Goal: Register for event/course

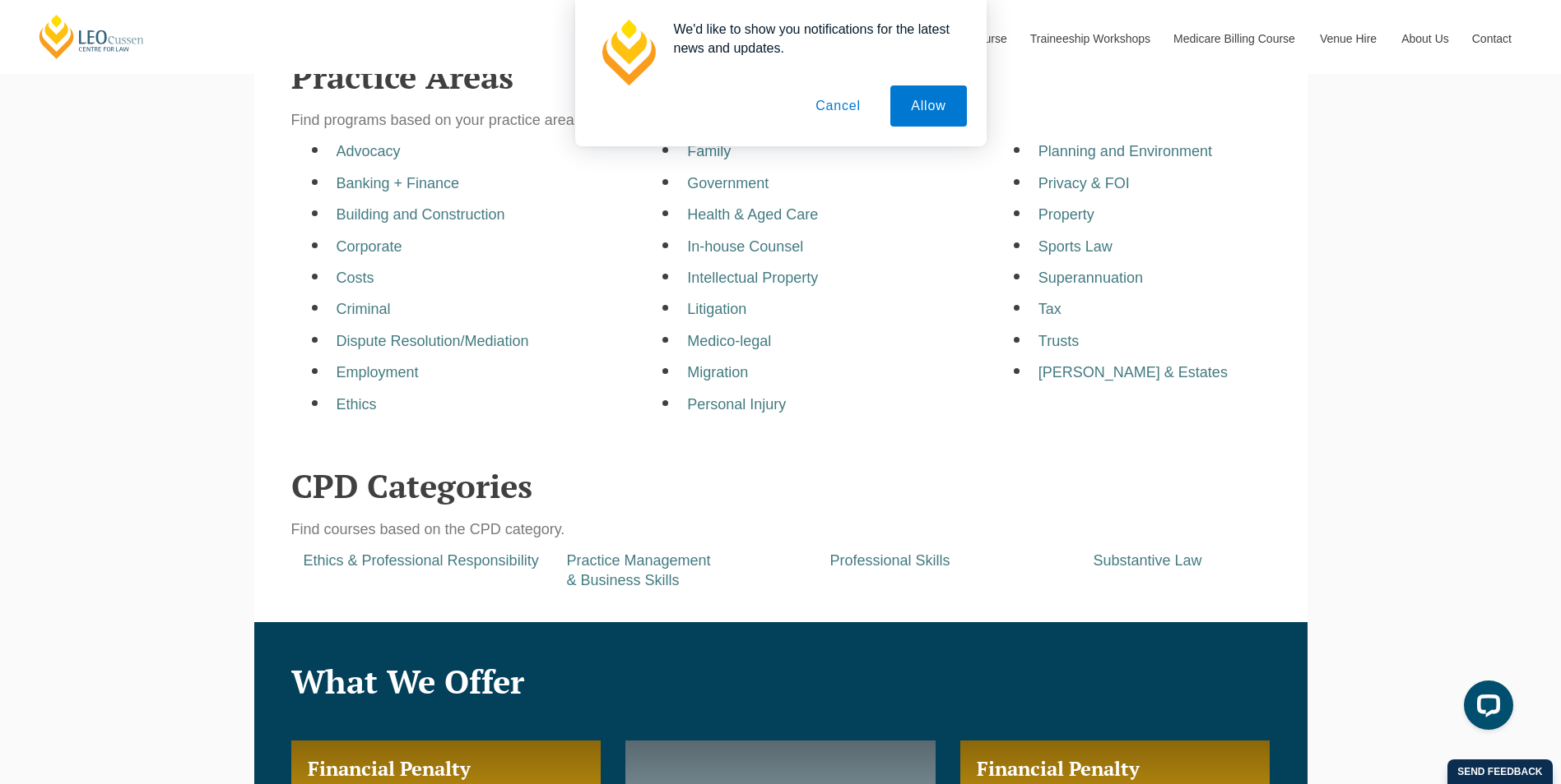
drag, startPoint x: 833, startPoint y: 117, endPoint x: 837, endPoint y: 140, distance: 23.3
click at [833, 118] on button "Cancel" at bounding box center [838, 106] width 86 height 41
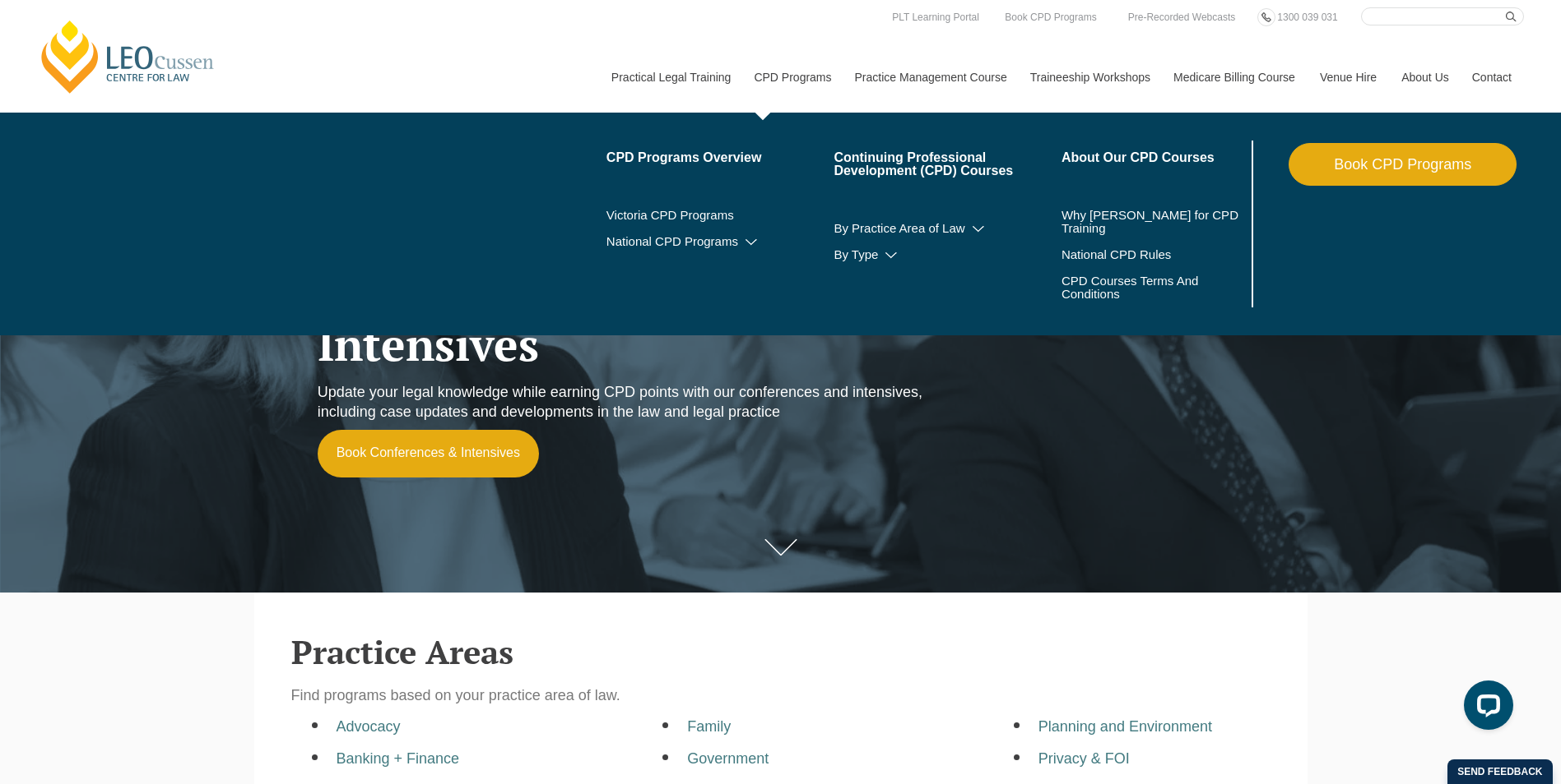
click at [784, 85] on link "CPD Programs" at bounding box center [791, 77] width 101 height 70
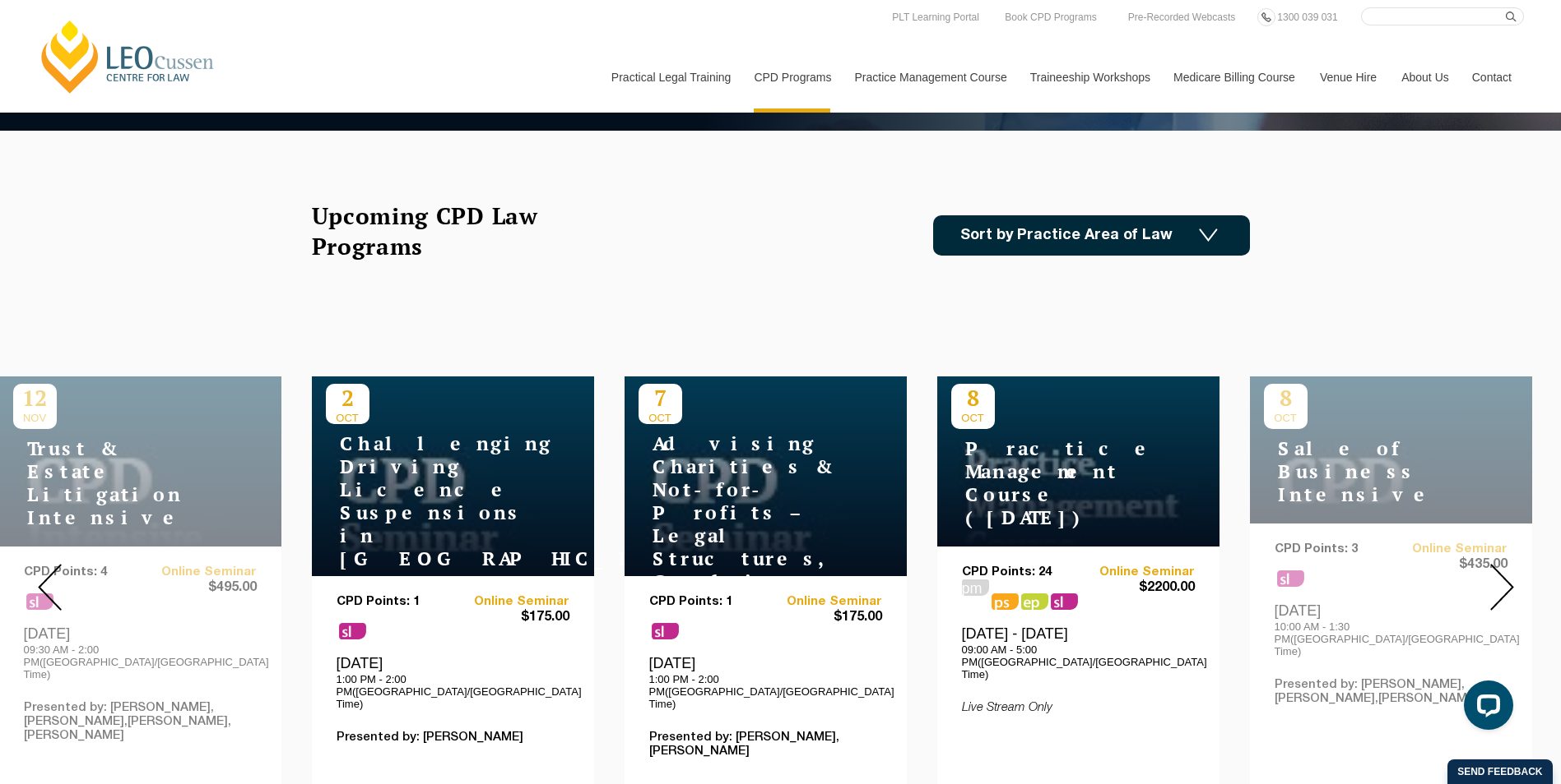
scroll to position [164, 0]
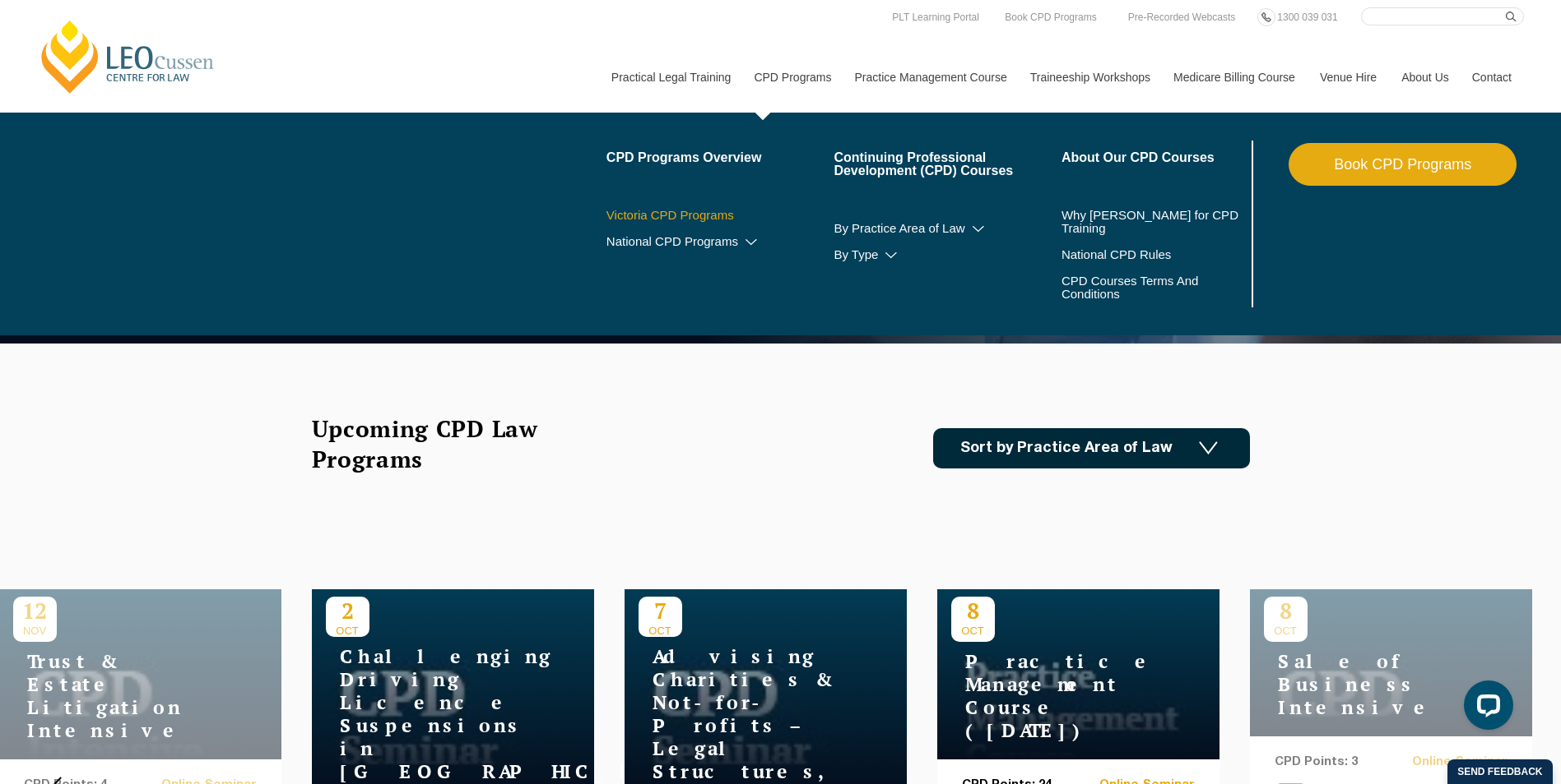
click at [676, 218] on link "Victoria CPD Programs" at bounding box center [720, 215] width 228 height 13
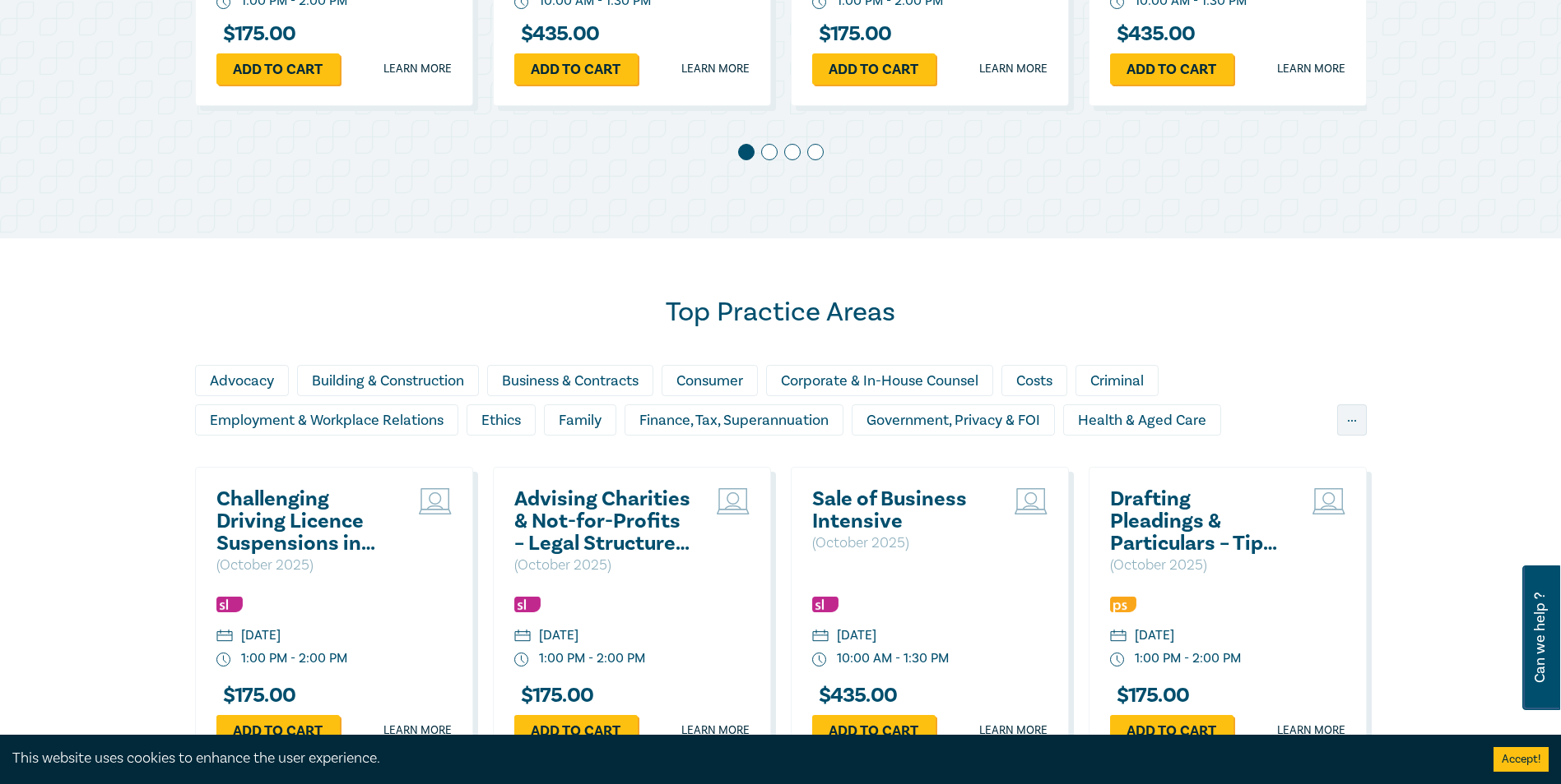
scroll to position [736, 0]
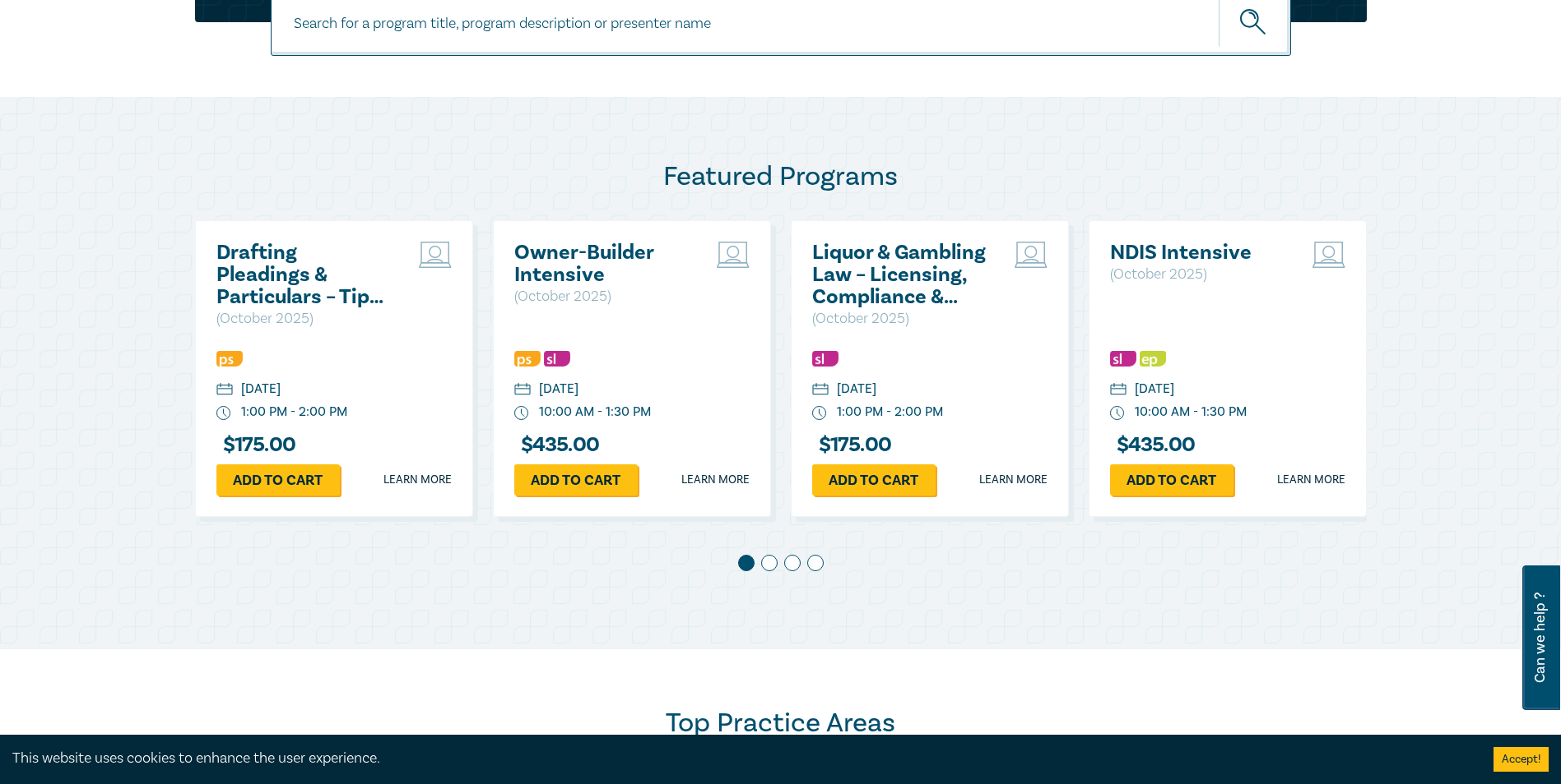
click at [771, 569] on span at bounding box center [769, 563] width 17 height 17
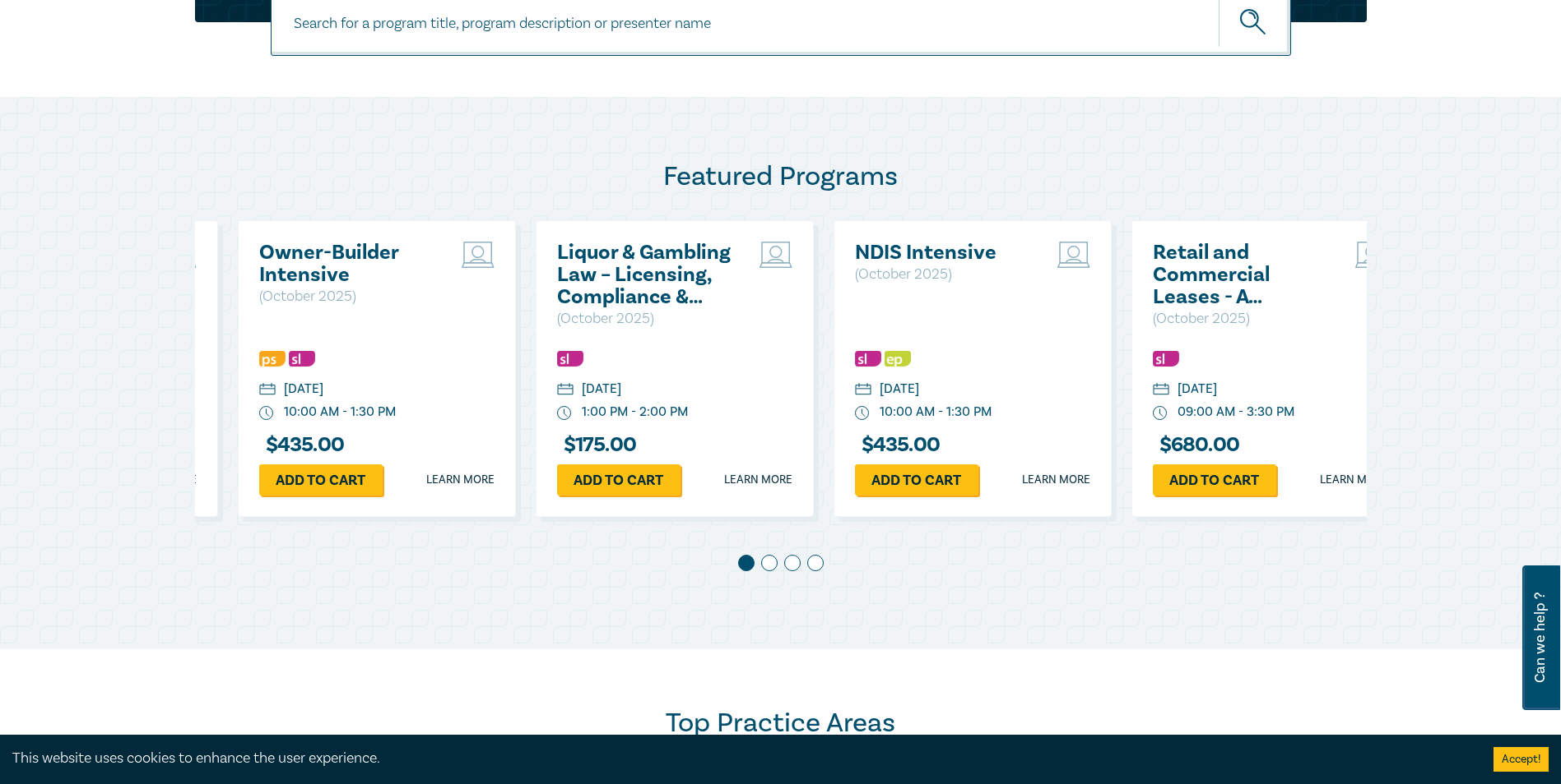
scroll to position [0, 298]
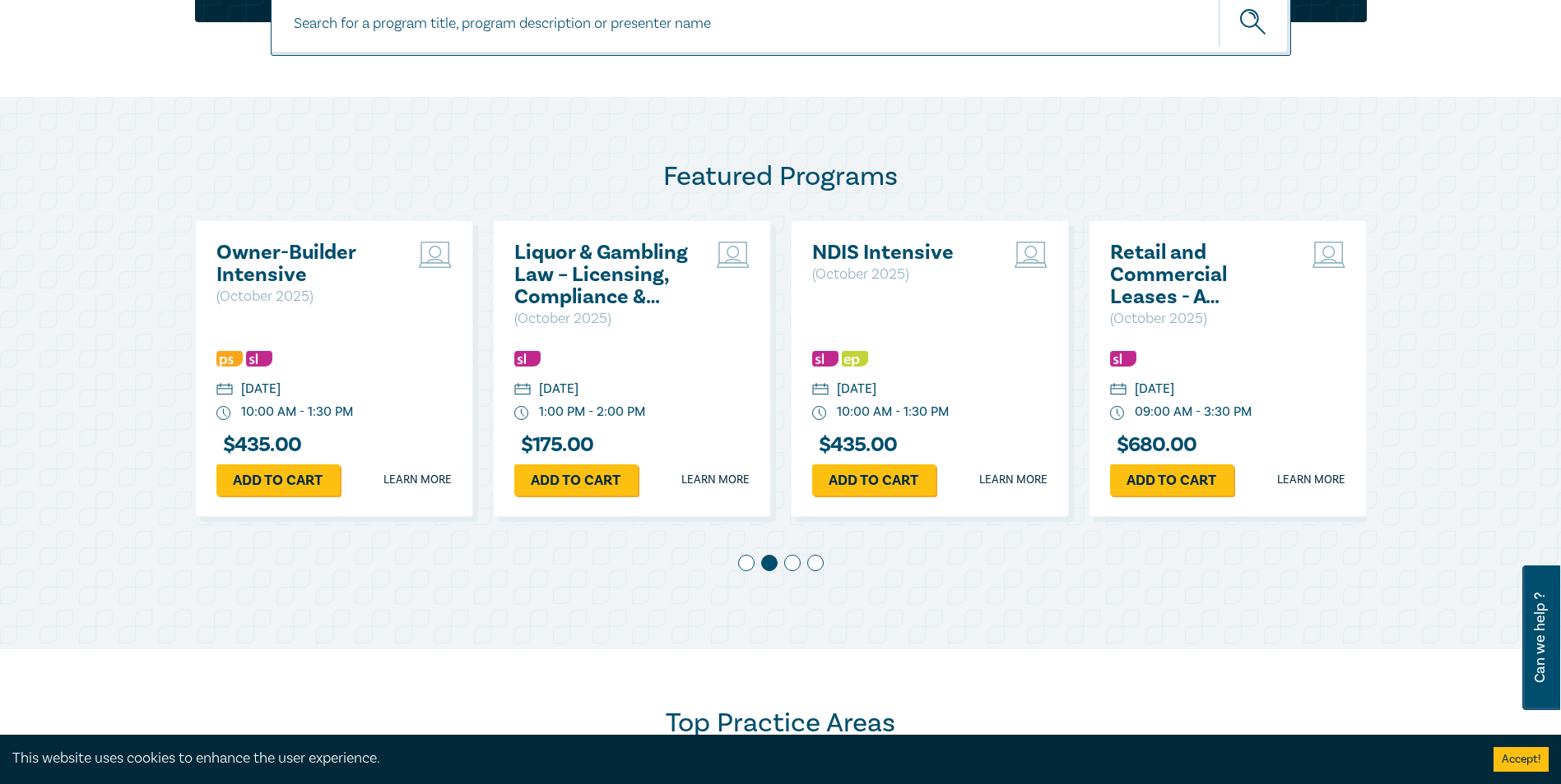
click at [795, 561] on span at bounding box center [792, 563] width 17 height 17
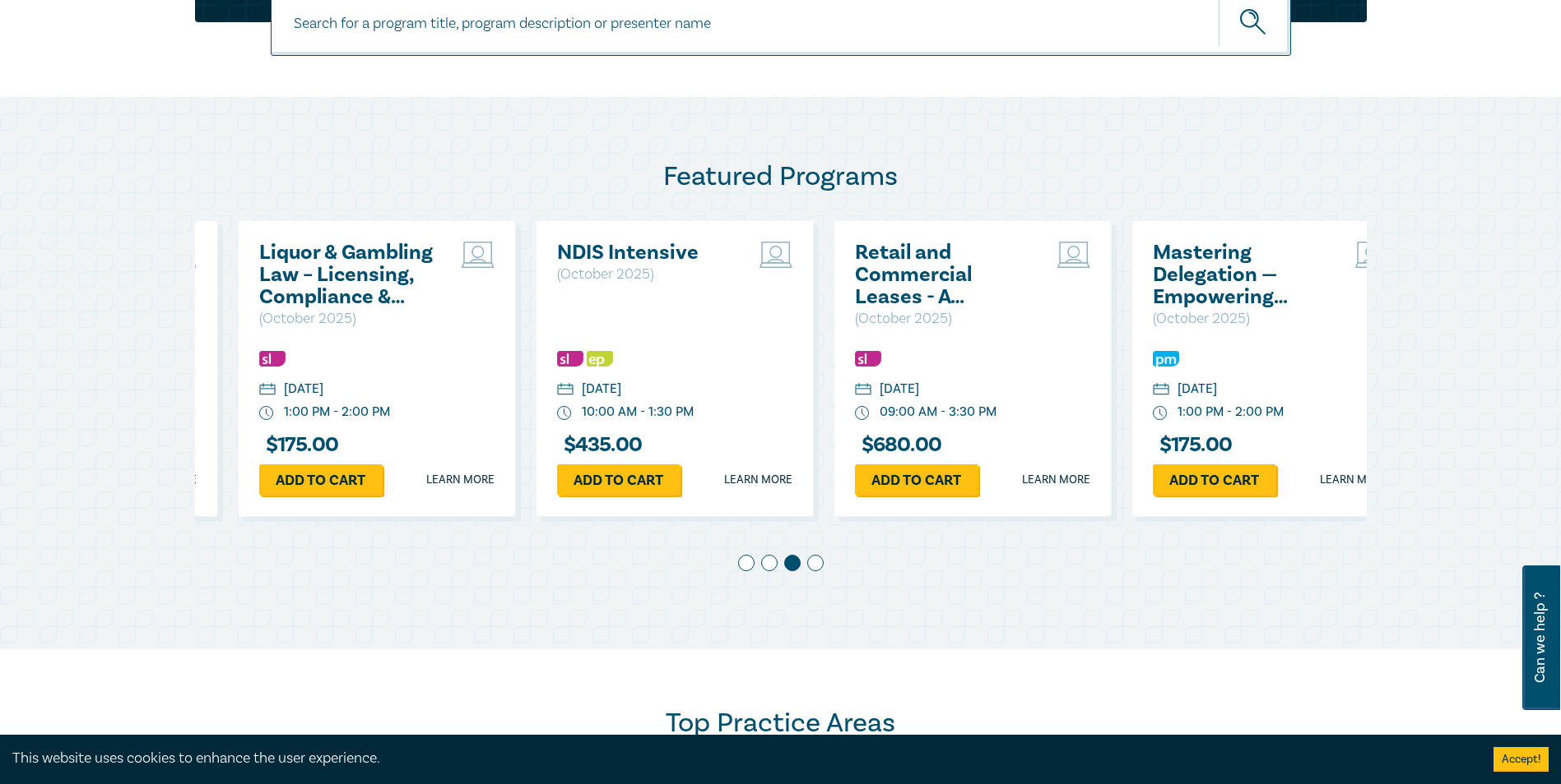
scroll to position [0, 596]
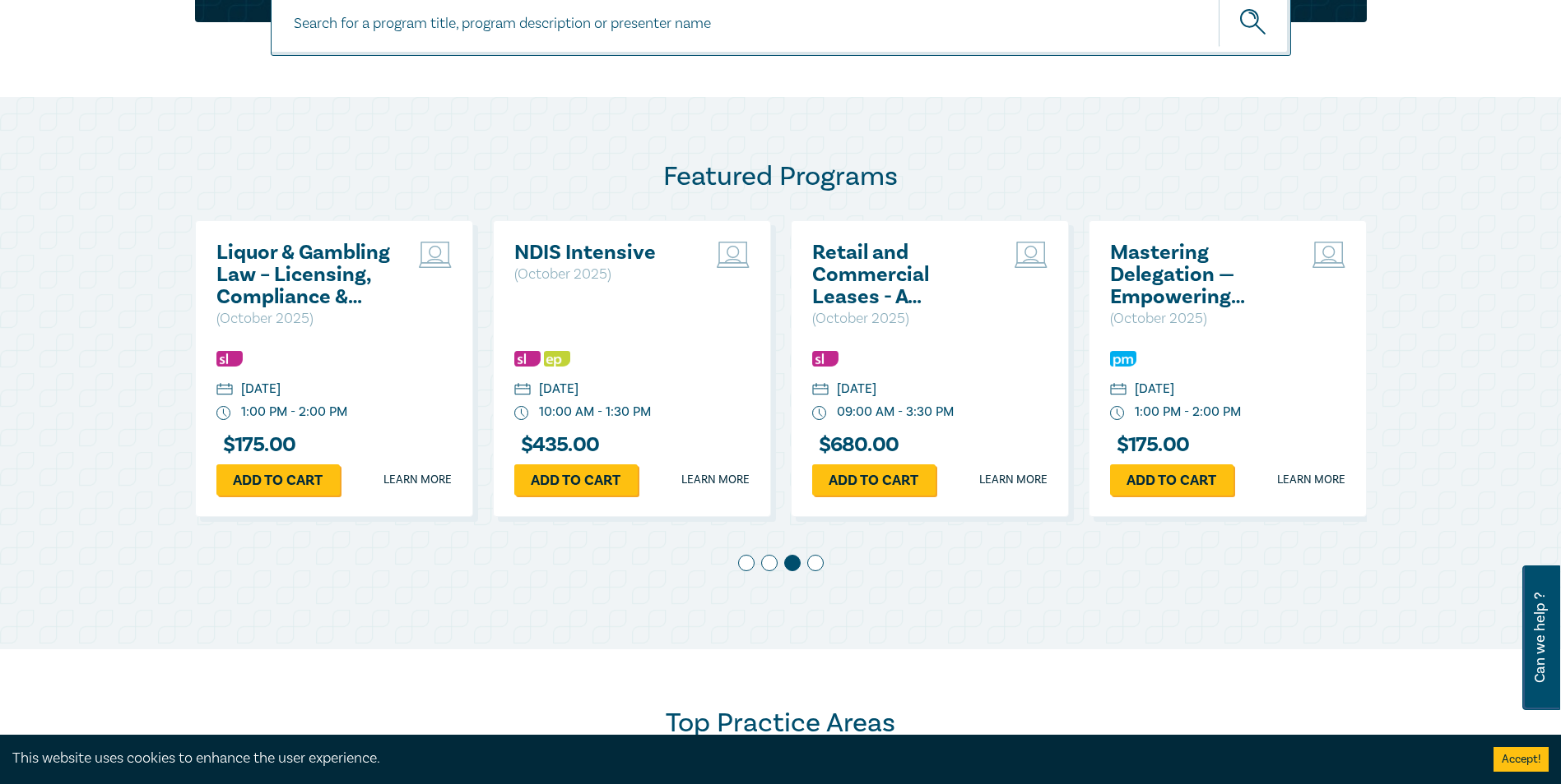
click at [816, 569] on span at bounding box center [815, 563] width 17 height 17
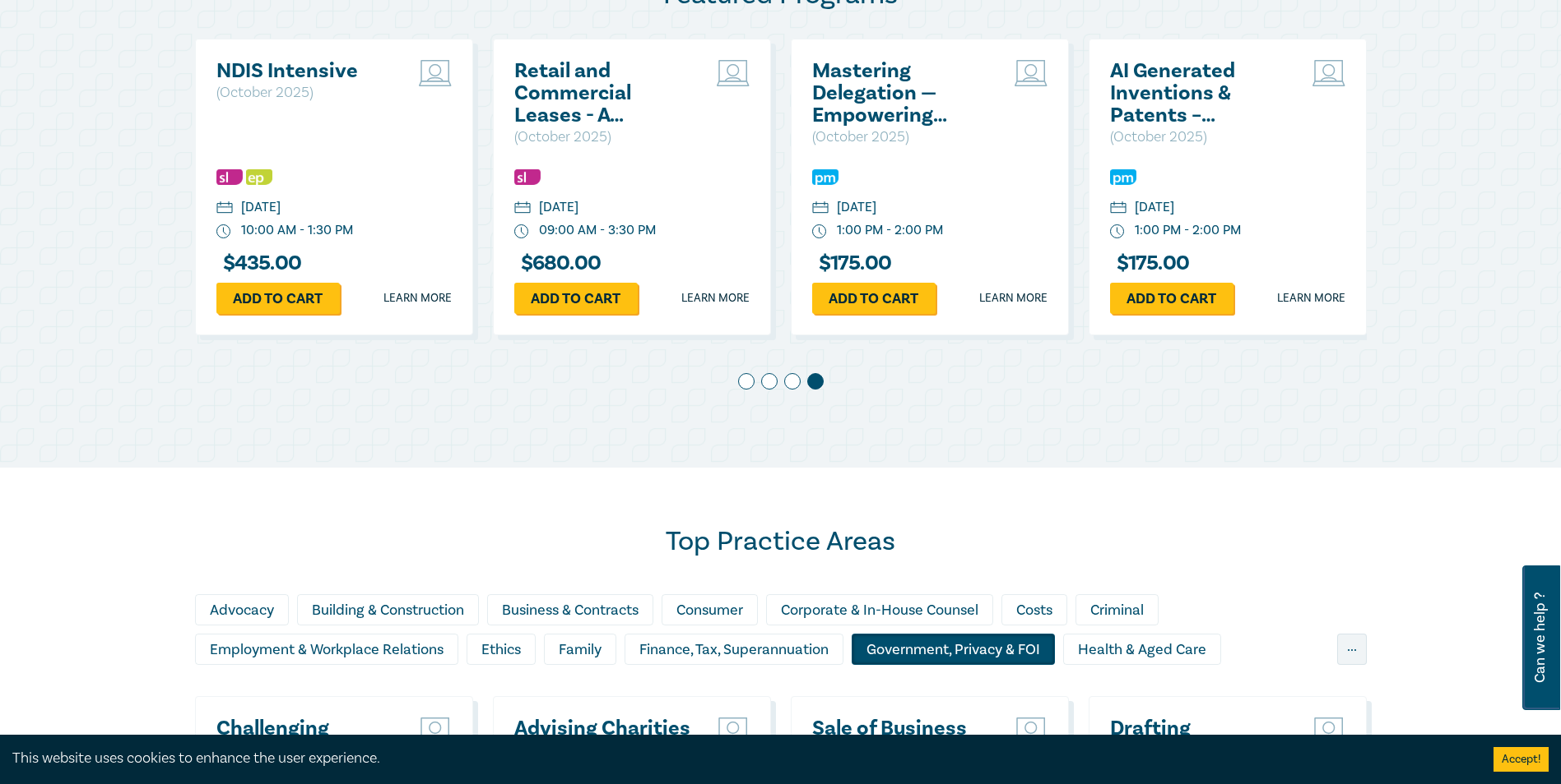
scroll to position [1398, 0]
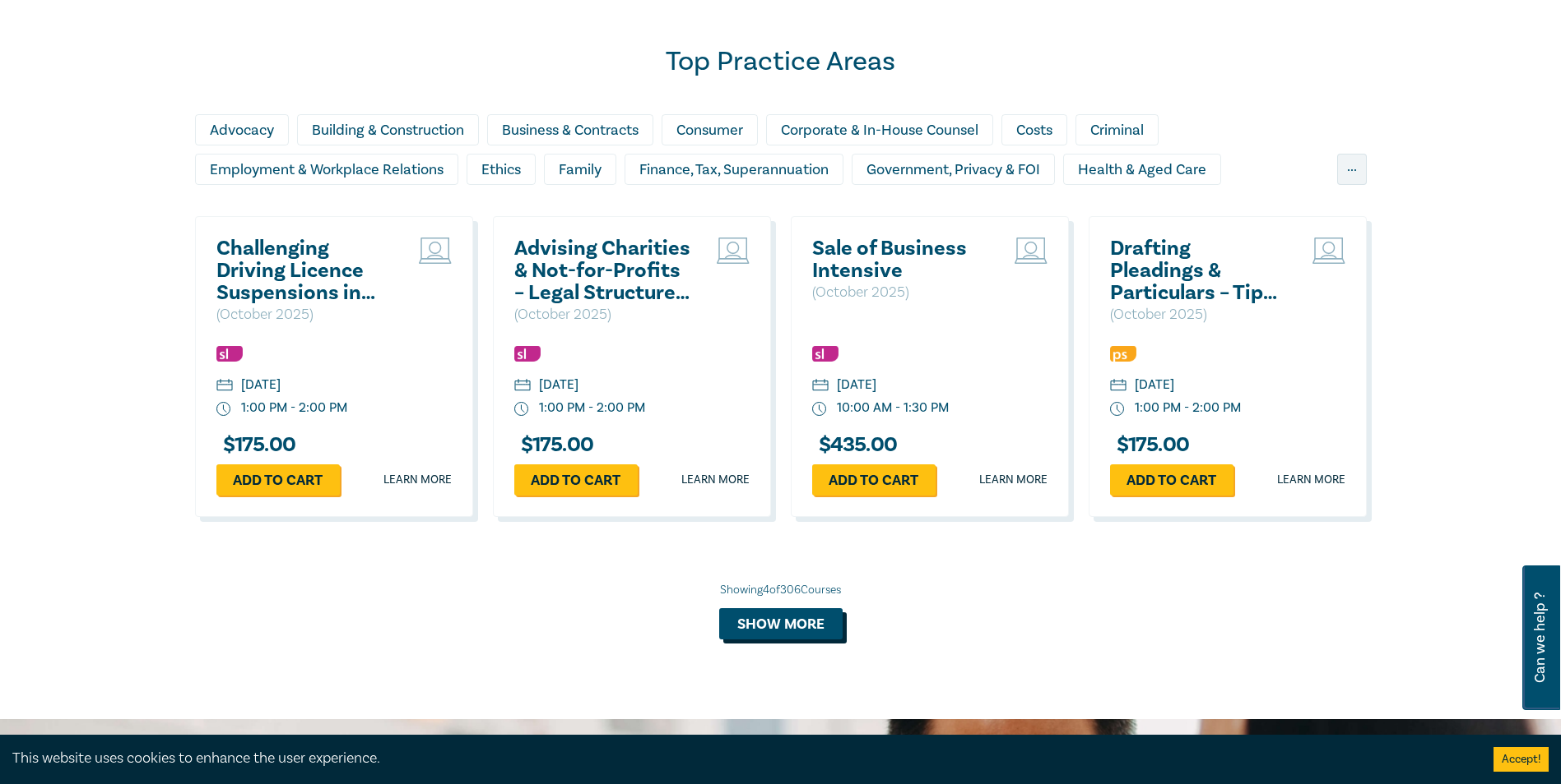
click at [811, 630] on button "Show more" at bounding box center [780, 624] width 123 height 31
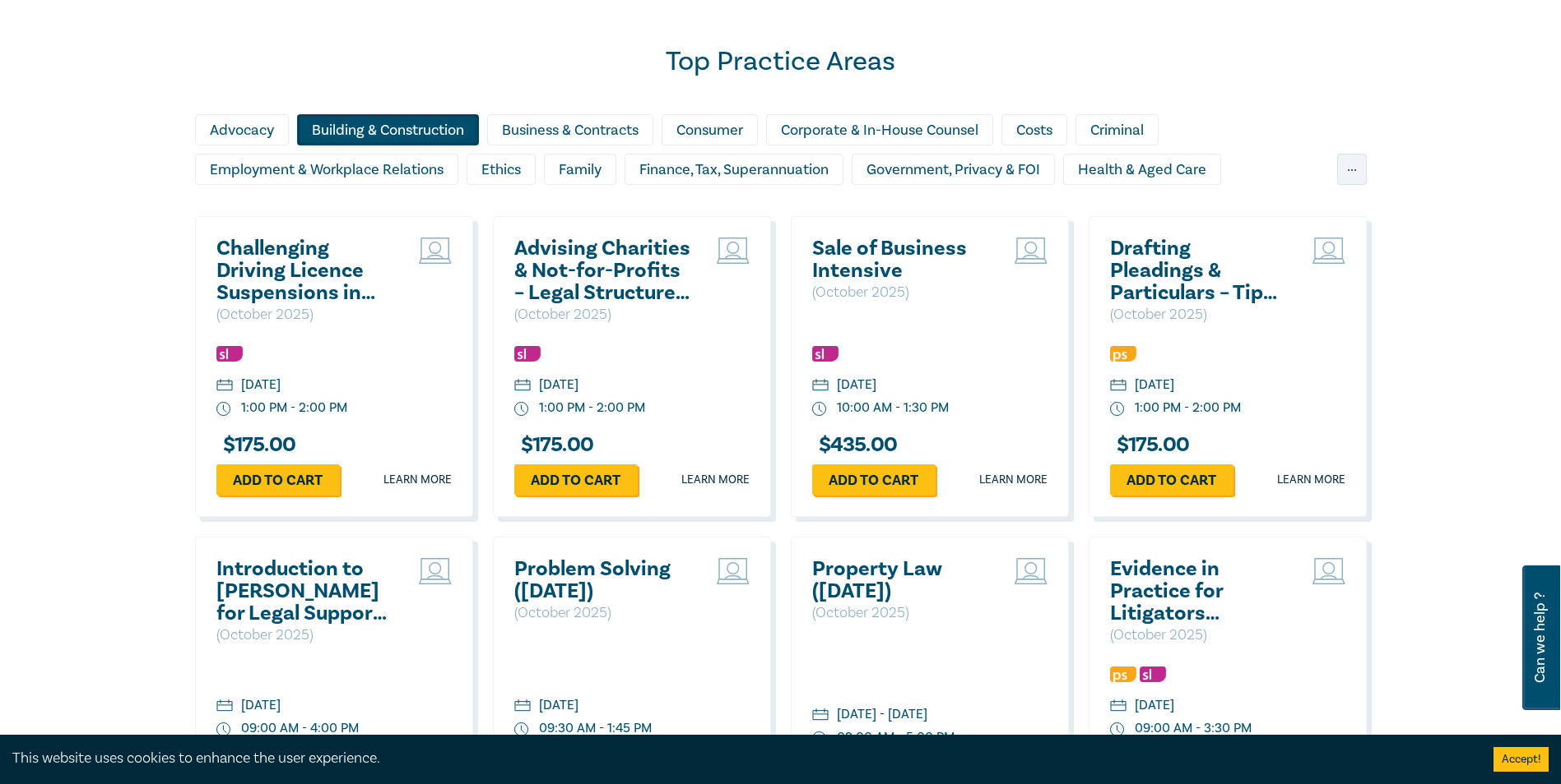
click at [438, 123] on div "Building & Construction" at bounding box center [388, 130] width 182 height 31
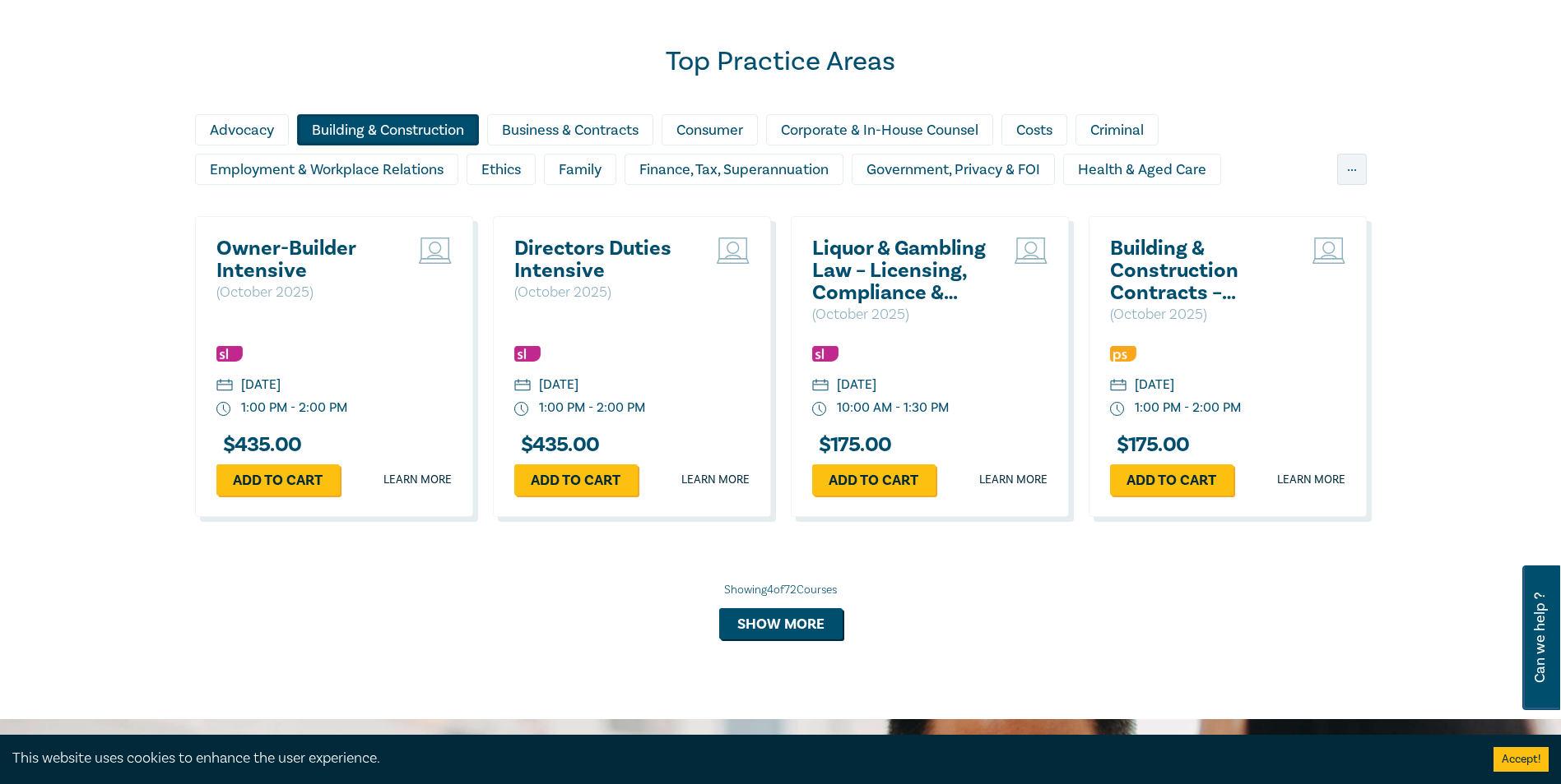
click at [804, 647] on div "Top Practice Areas Advocacy Building & Construction Business & Contracts Consum…" at bounding box center [780, 353] width 1561 height 732
click at [816, 630] on button "Show more" at bounding box center [780, 624] width 123 height 31
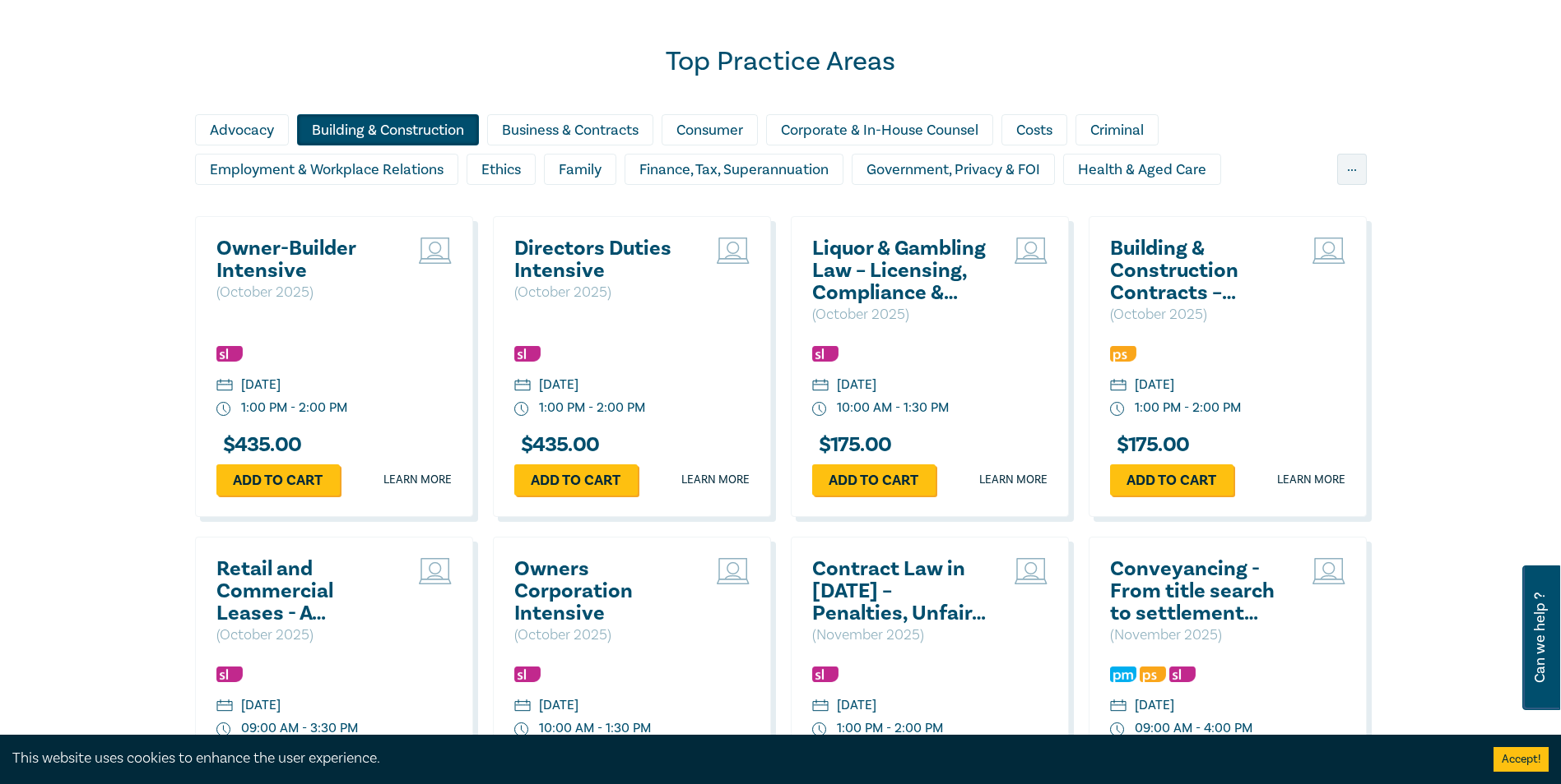
scroll to position [1644, 0]
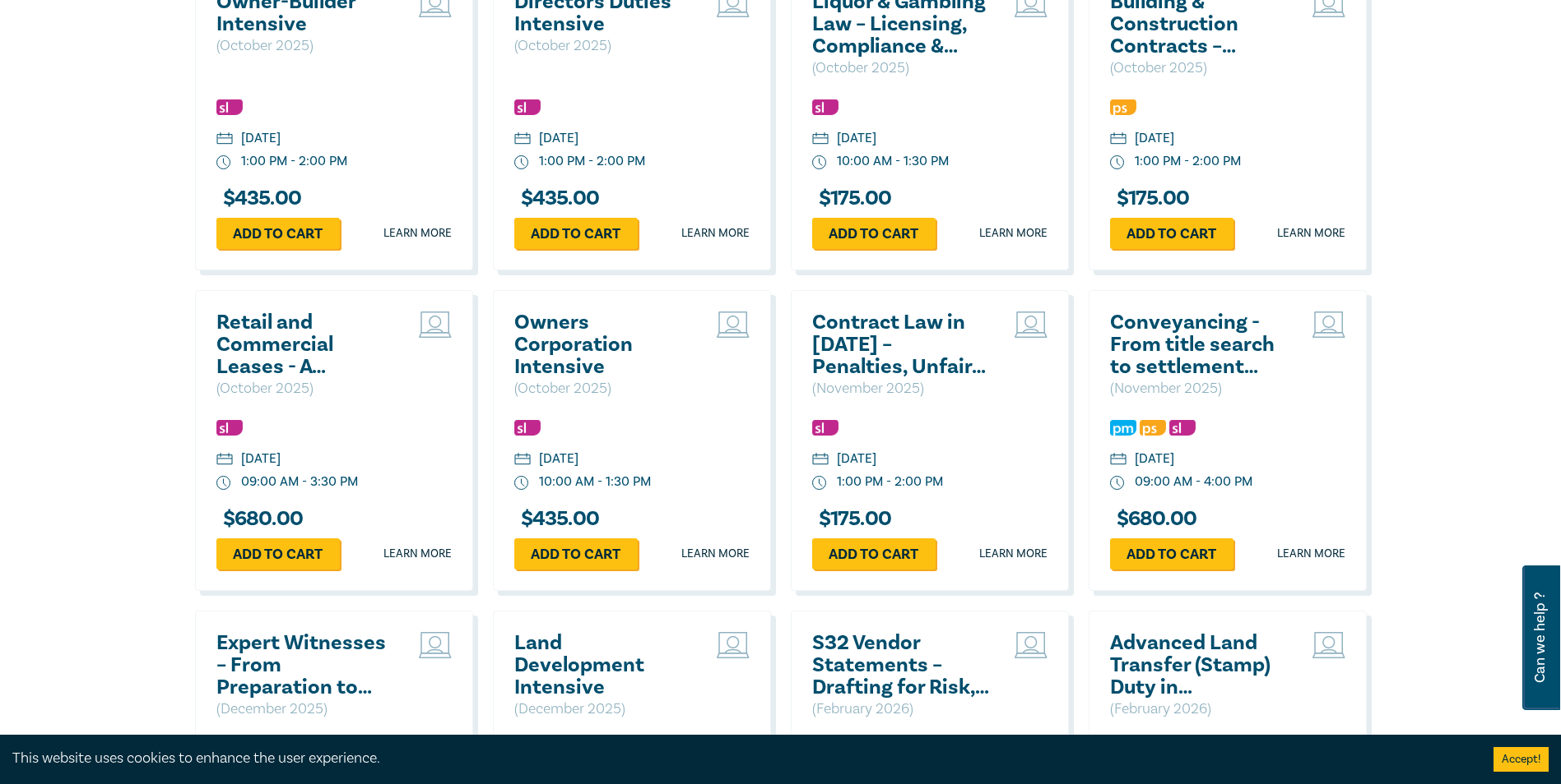
click at [903, 369] on h2 "Contract Law in [DATE] – Penalties, Unfair Terms & Unconscionable Conduct" at bounding box center [900, 345] width 177 height 66
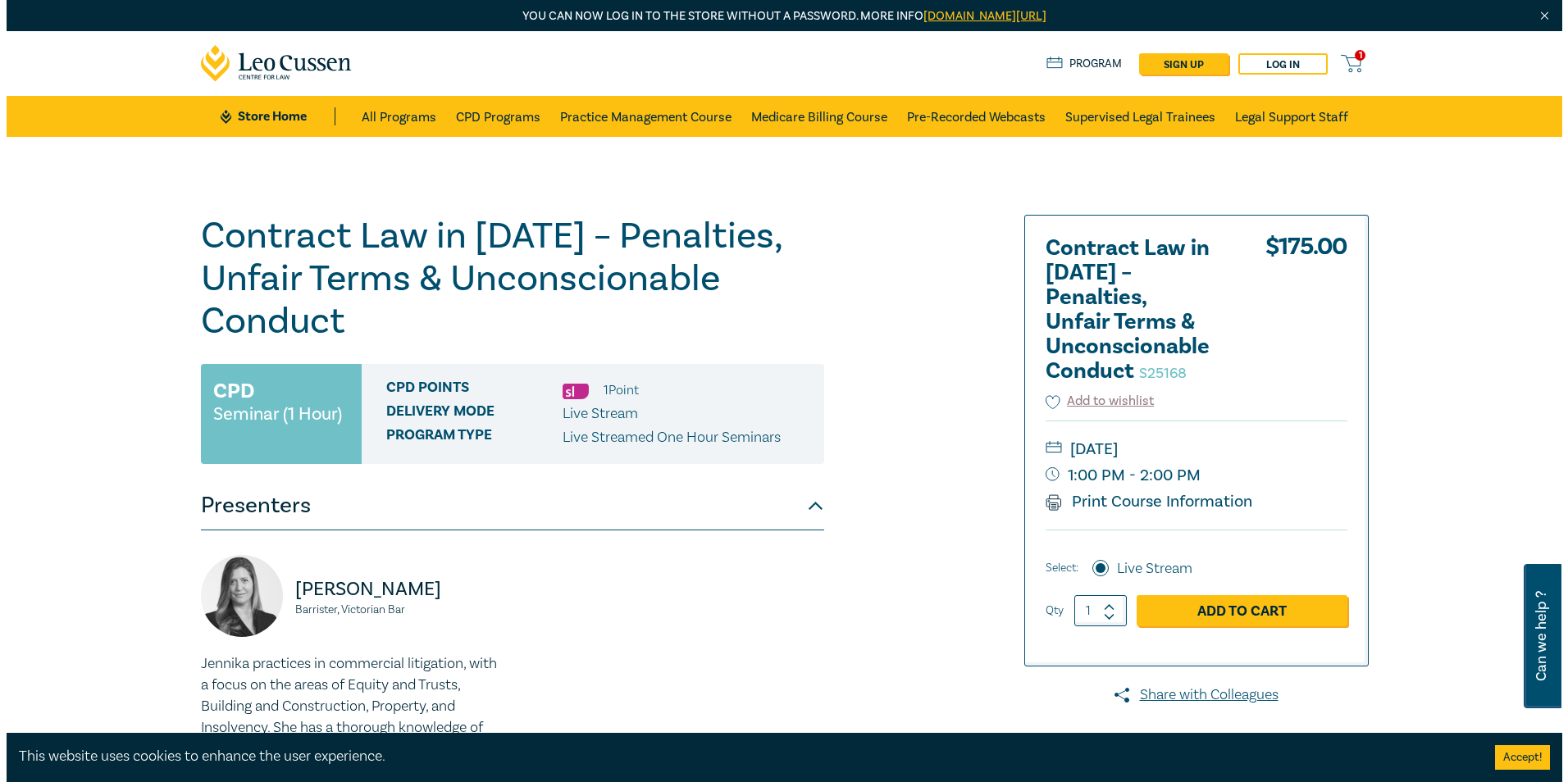
scroll to position [246, 0]
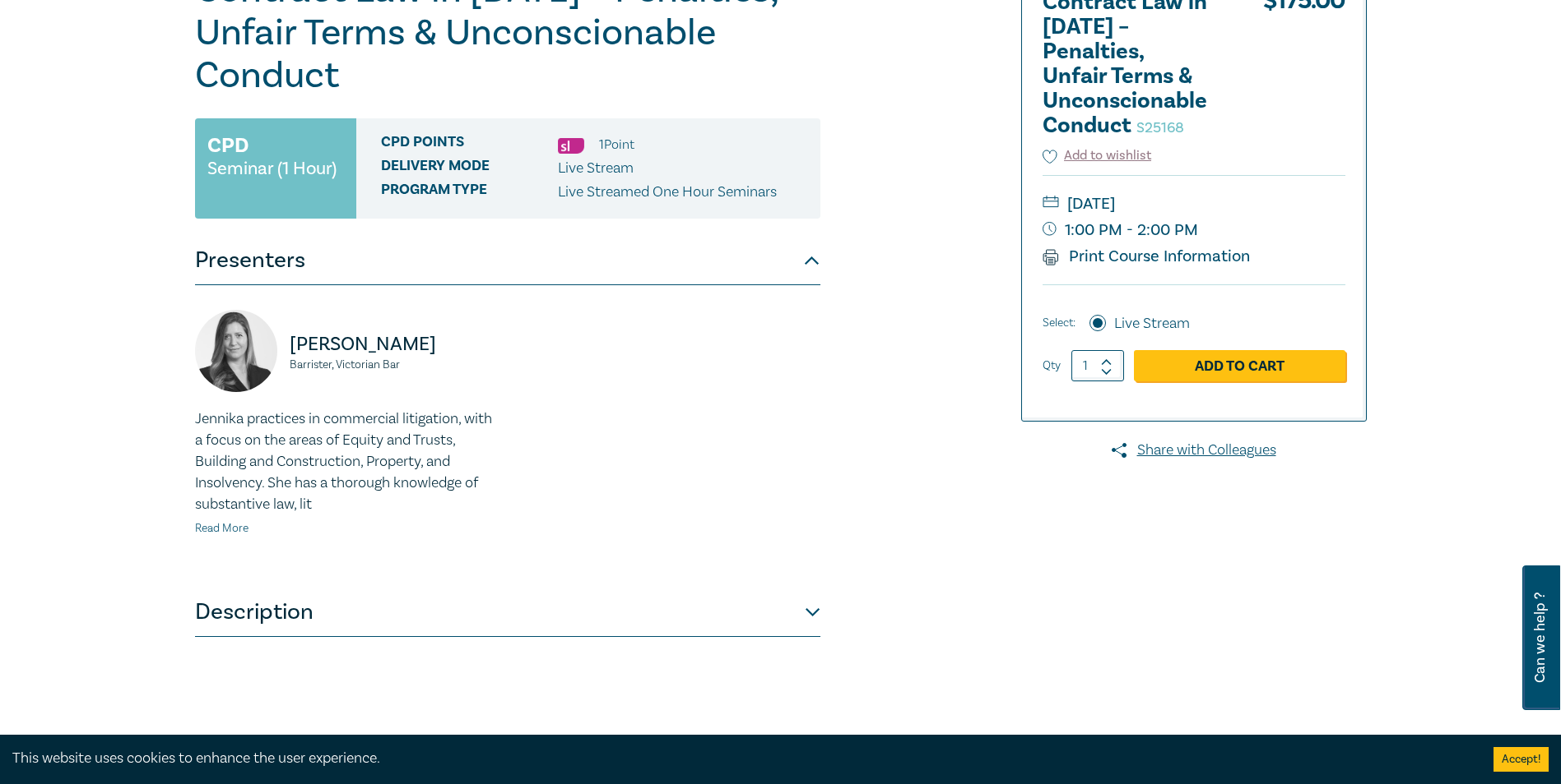
click at [231, 531] on link "Read More" at bounding box center [221, 528] width 54 height 15
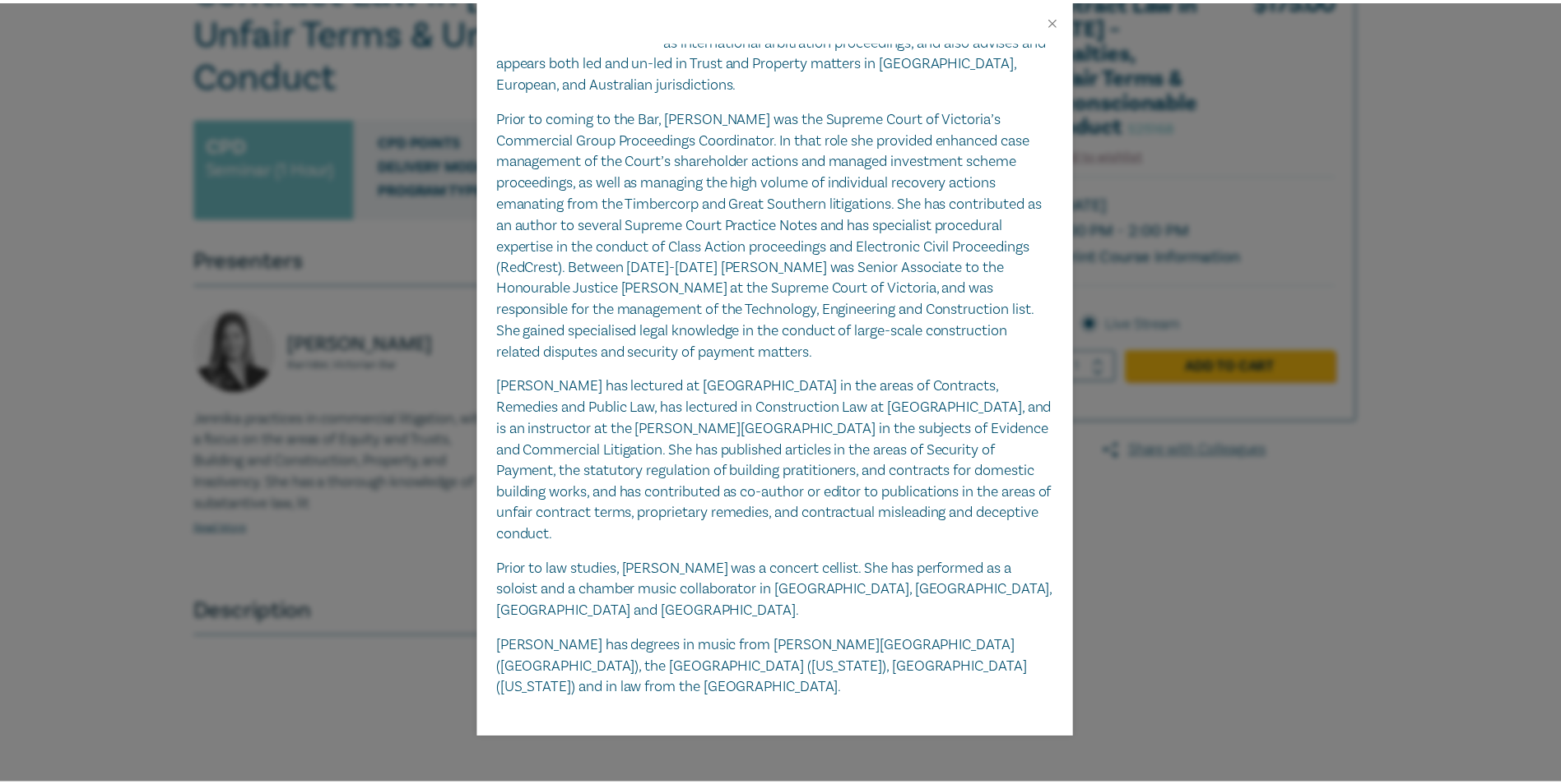
scroll to position [196, 0]
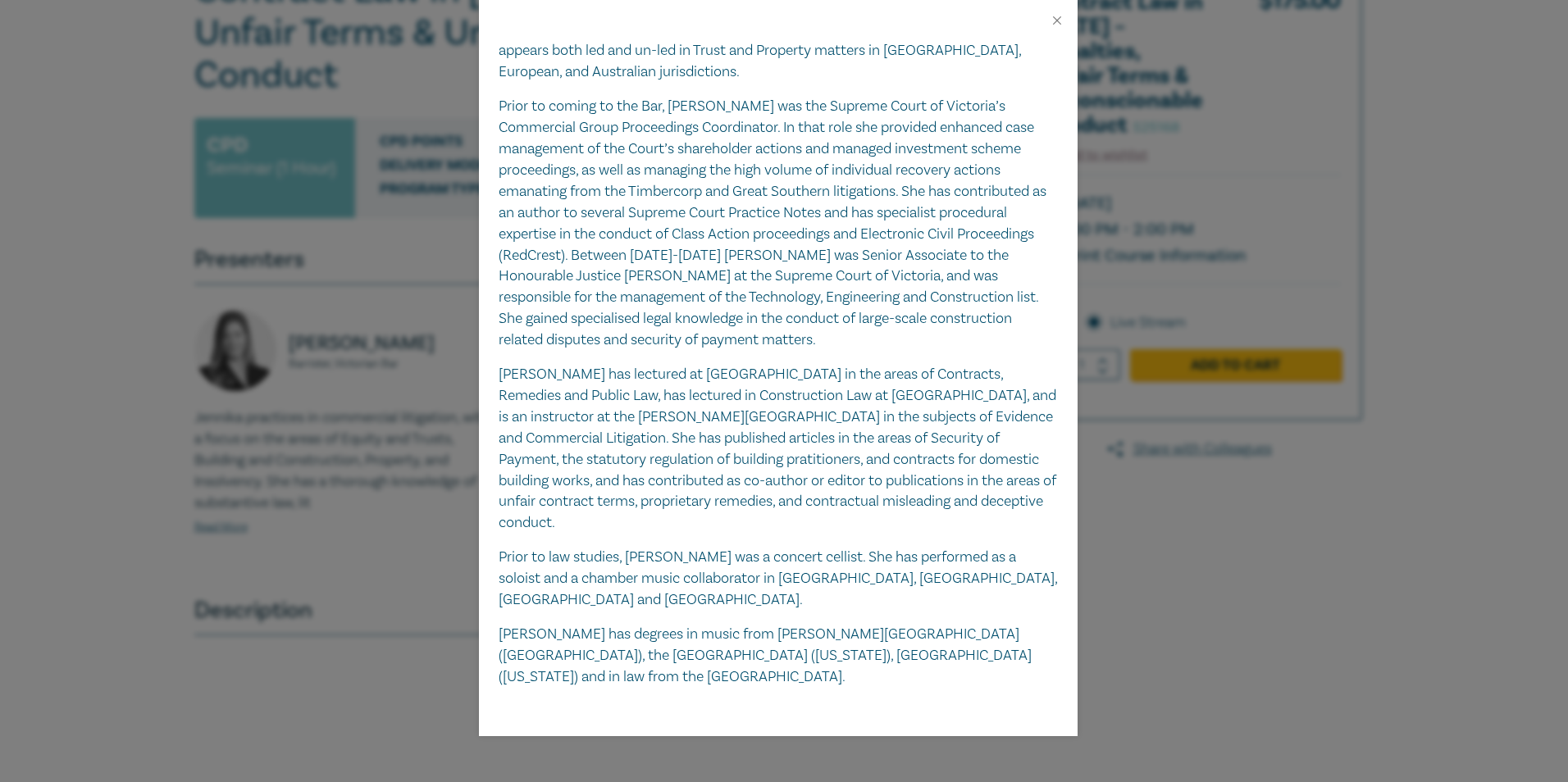
click at [278, 335] on div "Jennika Anthony-Shaw Barrister, Victorian Bar Jennika practices in commercial l…" at bounding box center [784, 391] width 1568 height 782
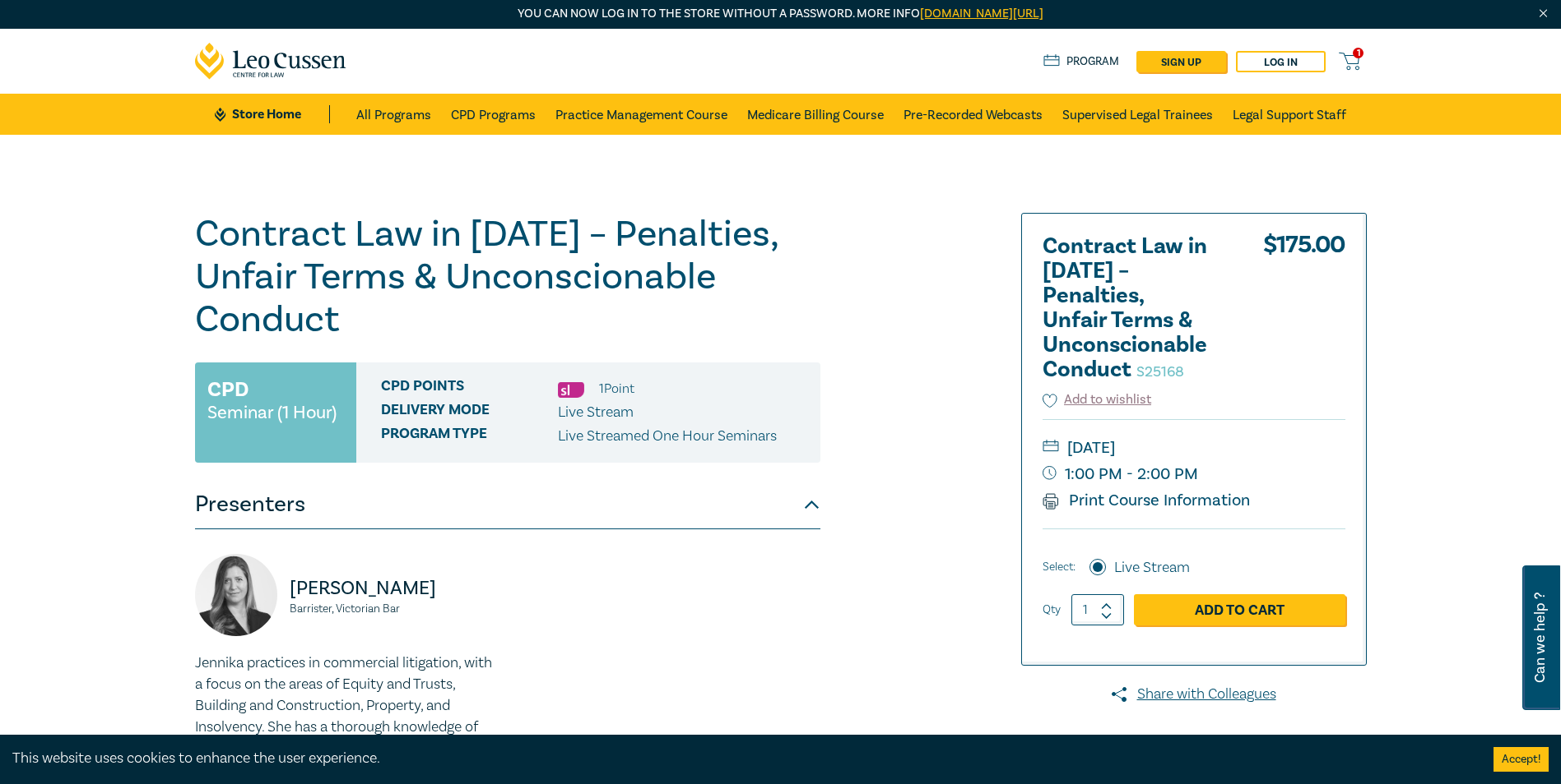
scroll to position [0, 0]
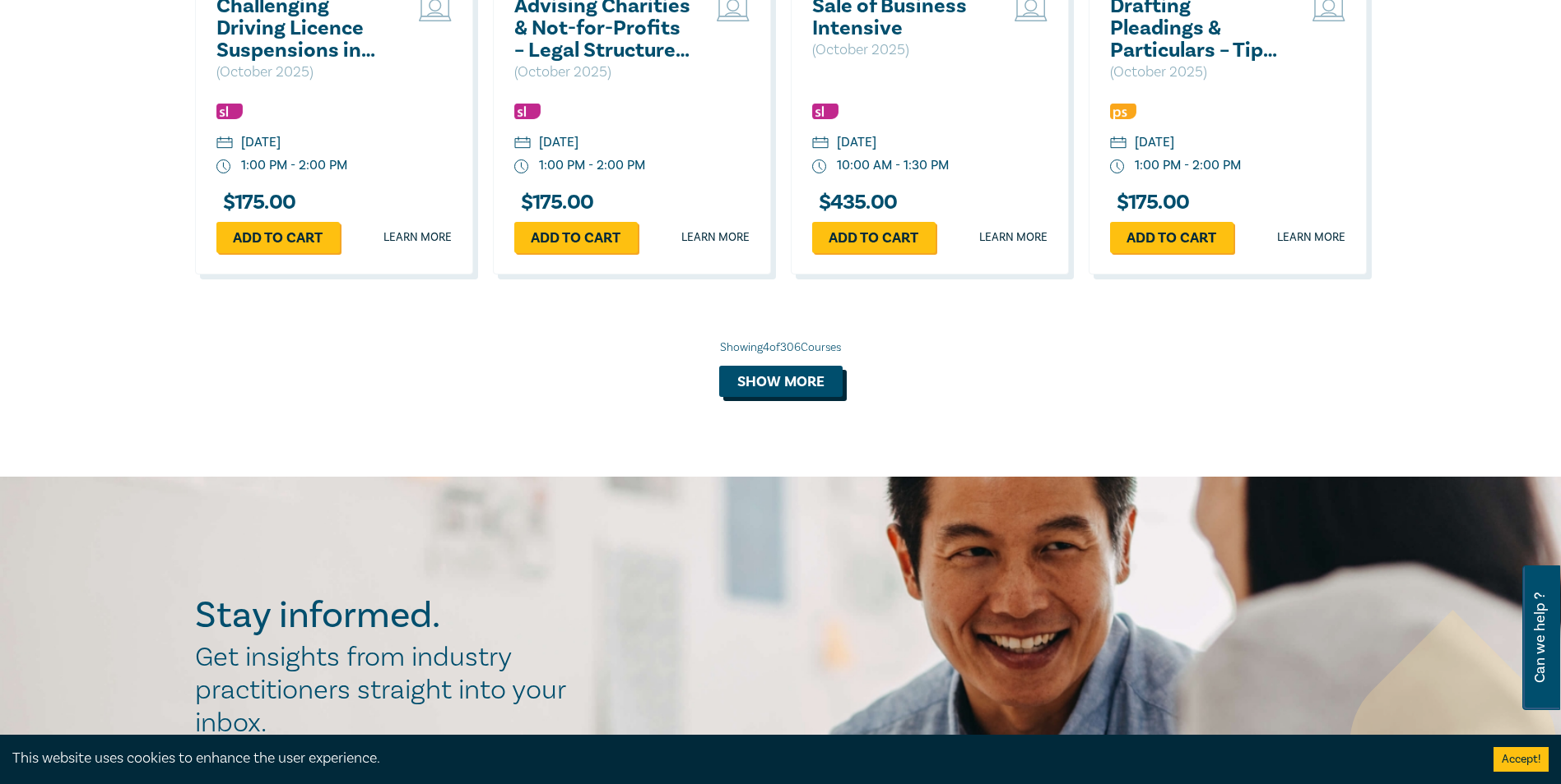
click at [785, 391] on button "Show more" at bounding box center [780, 381] width 123 height 31
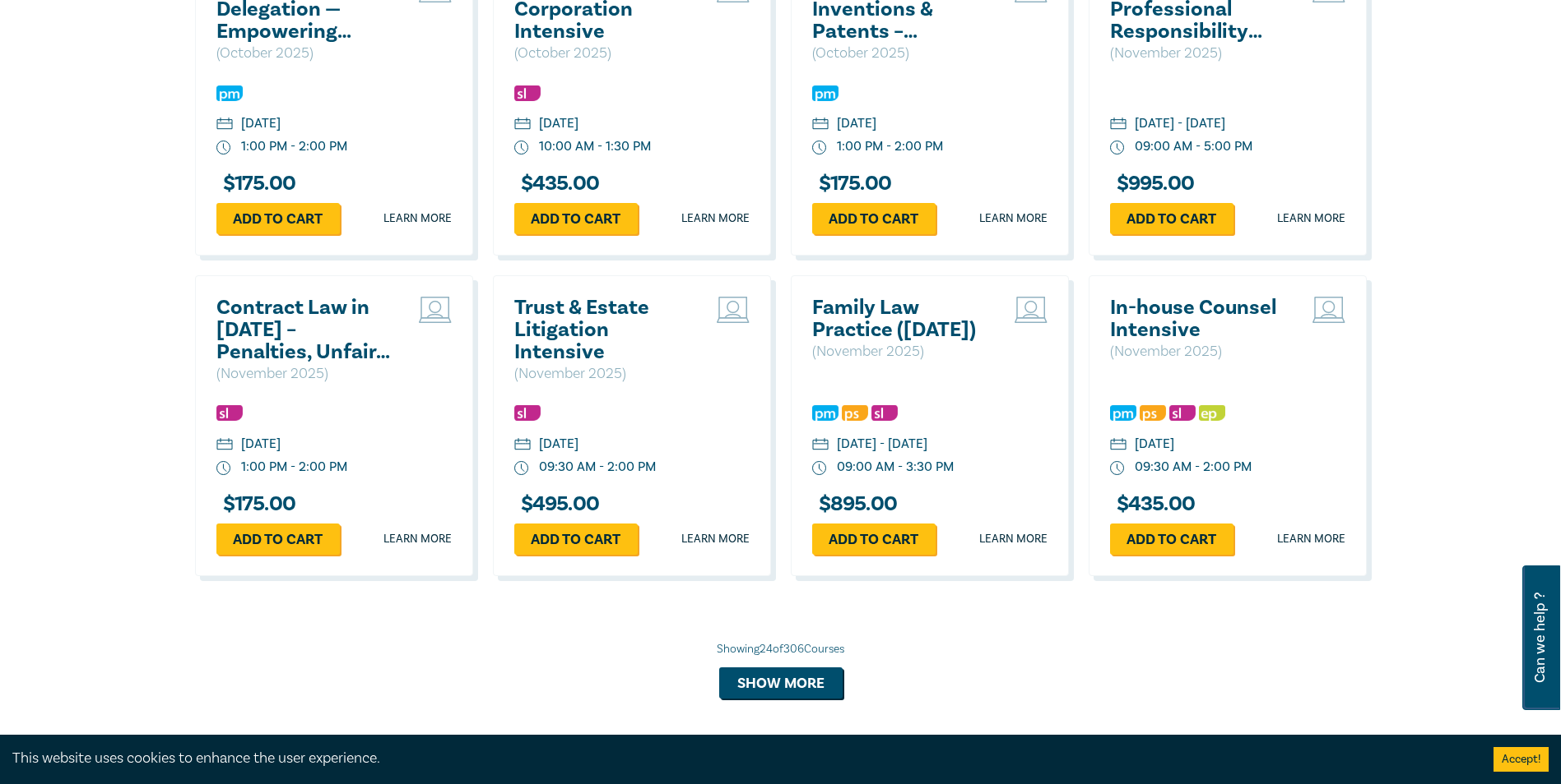
scroll to position [2956, 0]
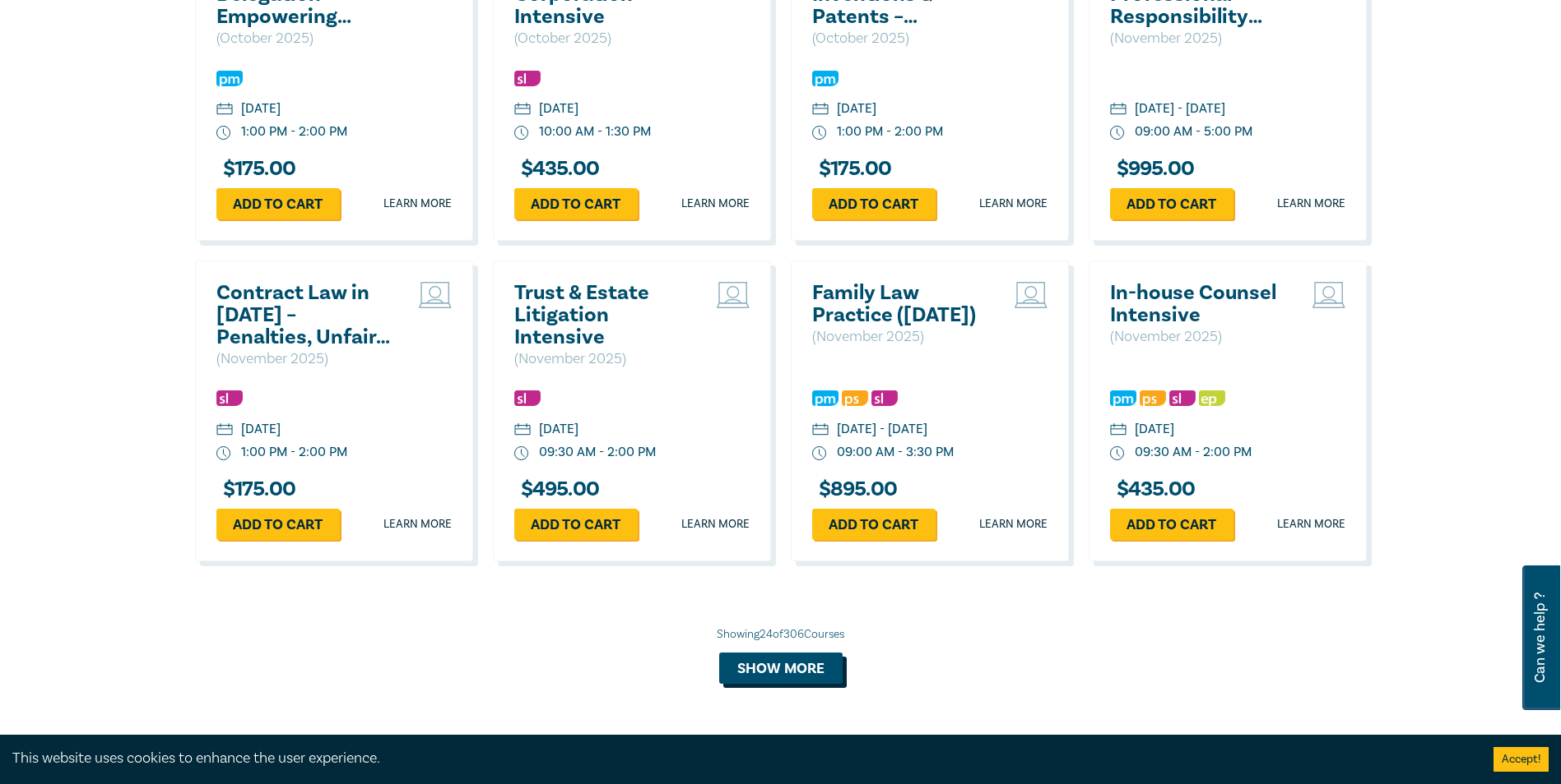
click at [759, 679] on button "Show more" at bounding box center [780, 669] width 123 height 31
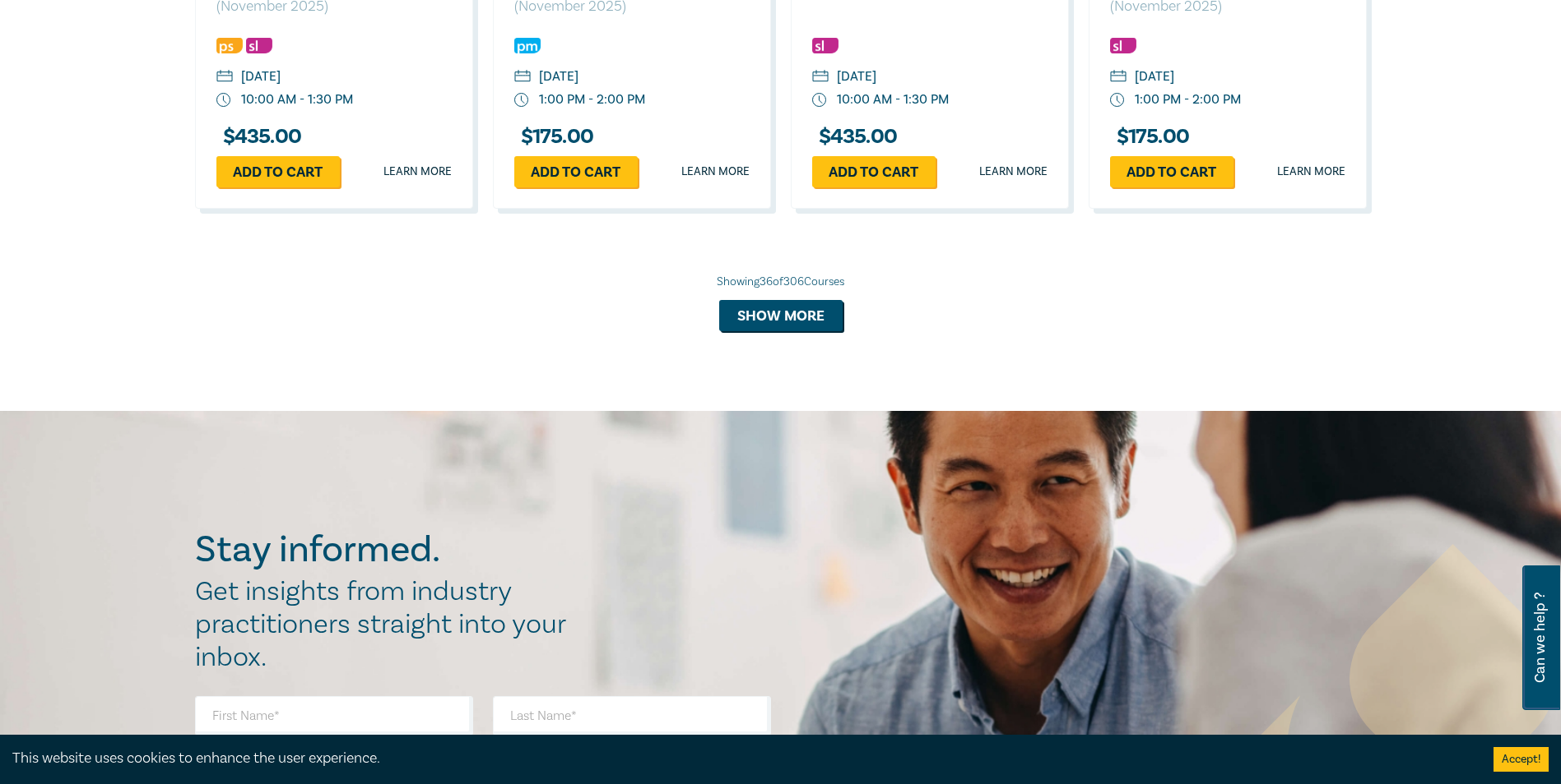
scroll to position [4272, 0]
click at [800, 328] on button "Show more" at bounding box center [780, 315] width 123 height 31
